Goal: Information Seeking & Learning: Learn about a topic

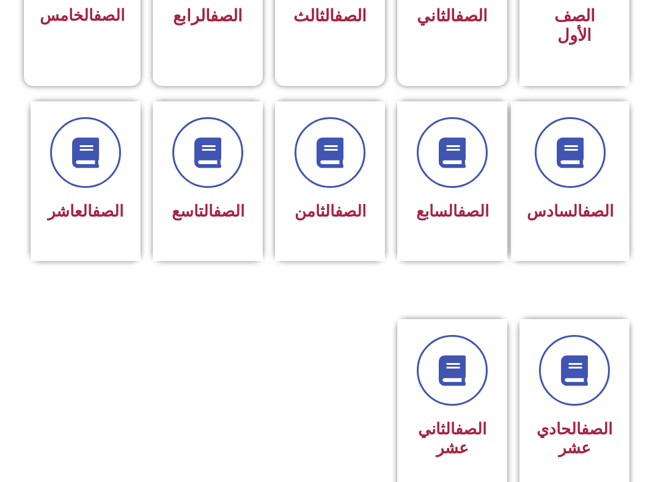
scroll to position [437, 0]
click at [576, 373] on icon at bounding box center [575, 371] width 34 height 34
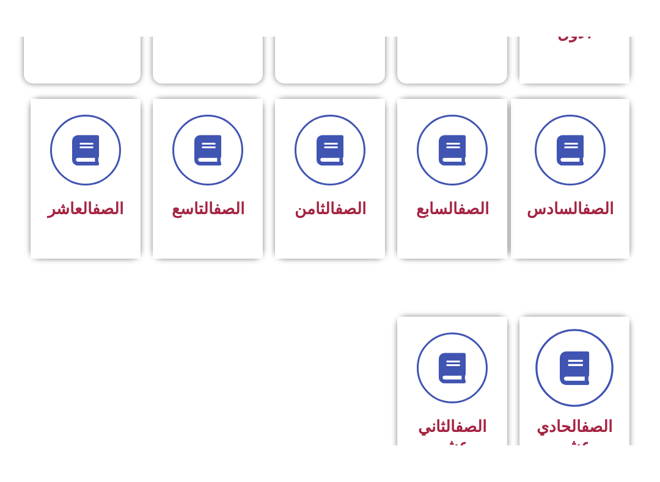
scroll to position [462, 0]
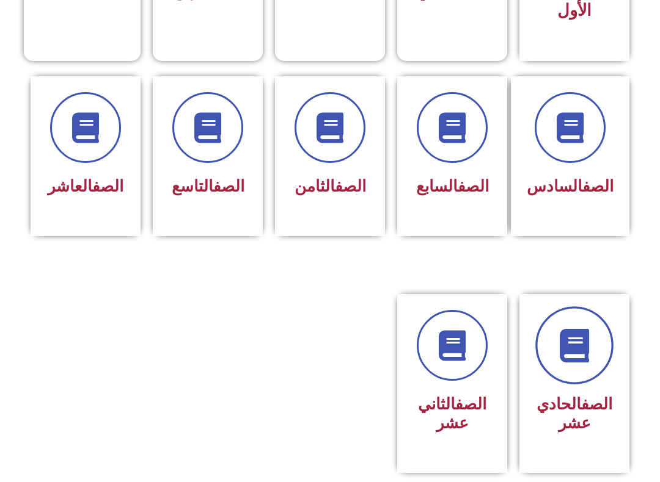
click at [587, 337] on link at bounding box center [574, 346] width 78 height 78
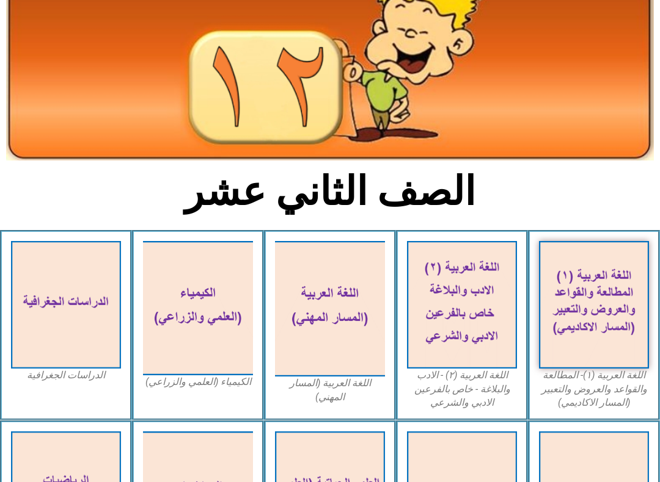
scroll to position [121, 0]
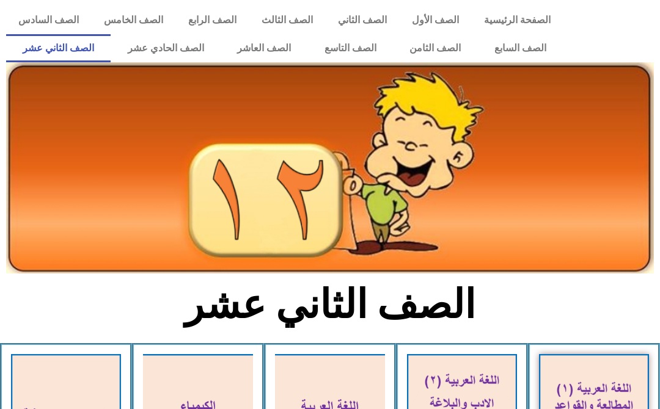
click at [172, 51] on link "الصف الحادي عشر" at bounding box center [166, 48] width 110 height 28
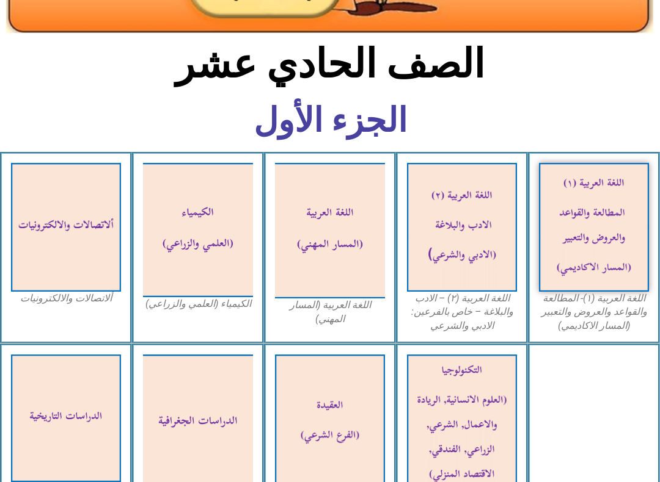
scroll to position [239, 0]
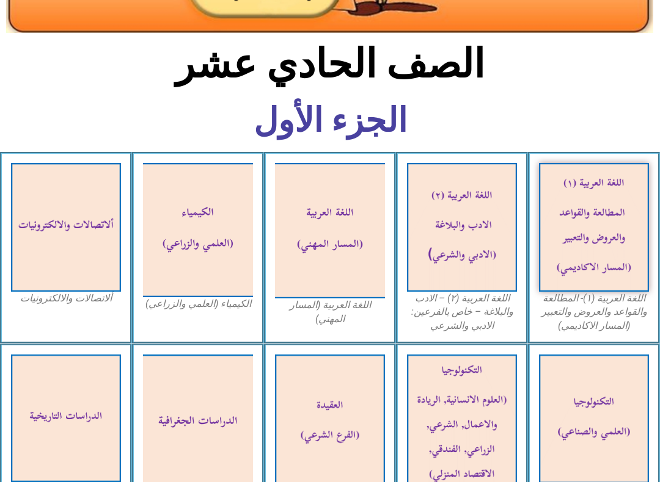
click at [617, 256] on img at bounding box center [594, 227] width 110 height 129
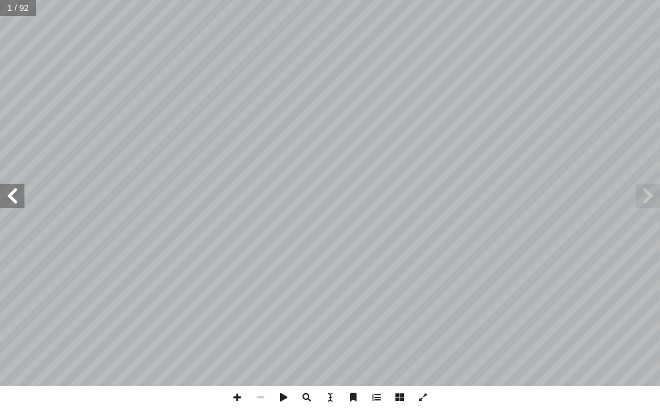
click at [20, 208] on span at bounding box center [12, 196] width 24 height 24
click at [7, 208] on span at bounding box center [12, 196] width 24 height 24
click at [2, 201] on span at bounding box center [12, 196] width 24 height 24
click at [6, 203] on span at bounding box center [12, 196] width 24 height 24
click at [8, 204] on span at bounding box center [12, 196] width 24 height 24
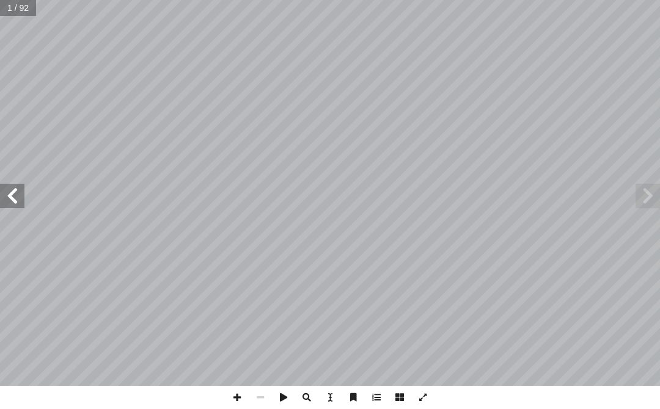
click at [7, 196] on span at bounding box center [12, 196] width 24 height 24
click at [6, 197] on span at bounding box center [12, 196] width 24 height 24
click at [21, 204] on span at bounding box center [12, 196] width 24 height 24
click at [21, 198] on span at bounding box center [12, 196] width 24 height 24
click at [642, 193] on span at bounding box center [647, 196] width 24 height 24
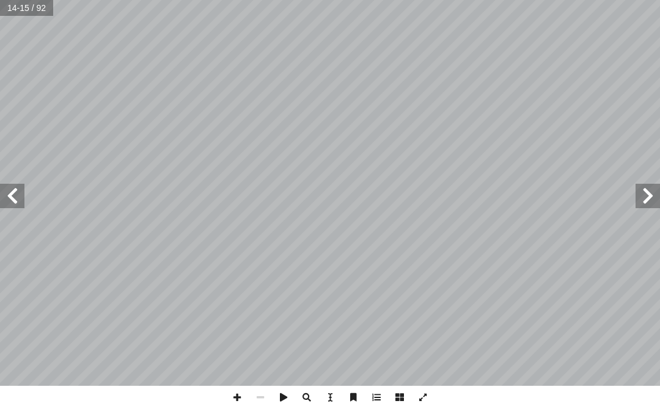
click at [10, 204] on span at bounding box center [12, 196] width 24 height 24
click at [17, 205] on span at bounding box center [12, 196] width 24 height 24
click at [9, 201] on span at bounding box center [12, 196] width 24 height 24
